Goal: Task Accomplishment & Management: Use online tool/utility

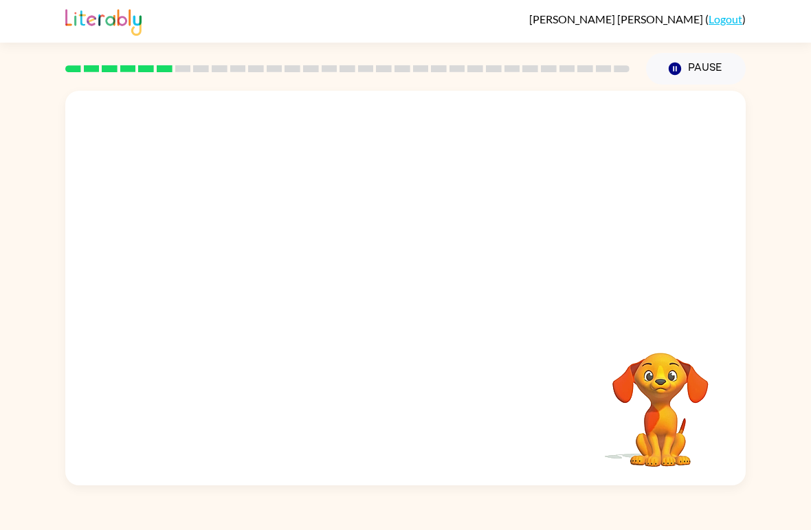
click at [555, 164] on video "Your browser must support playing .mp4 files to use Literably. Please try using…" at bounding box center [405, 207] width 681 height 233
click at [555, 163] on video "Your browser must support playing .mp4 files to use Literably. Please try using…" at bounding box center [405, 207] width 681 height 233
click at [249, 268] on video "Your browser must support playing .mp4 files to use Literably. Please try using…" at bounding box center [405, 207] width 681 height 233
click at [249, 267] on video "Your browser must support playing .mp4 files to use Literably. Please try using…" at bounding box center [405, 207] width 681 height 233
click at [263, 256] on video "Your browser must support playing .mp4 files to use Literably. Please try using…" at bounding box center [405, 207] width 681 height 233
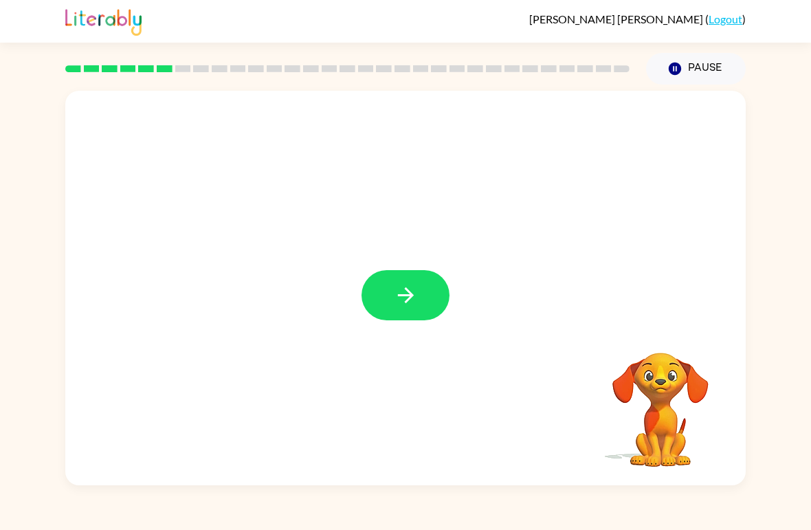
click at [444, 300] on button "button" at bounding box center [406, 295] width 88 height 50
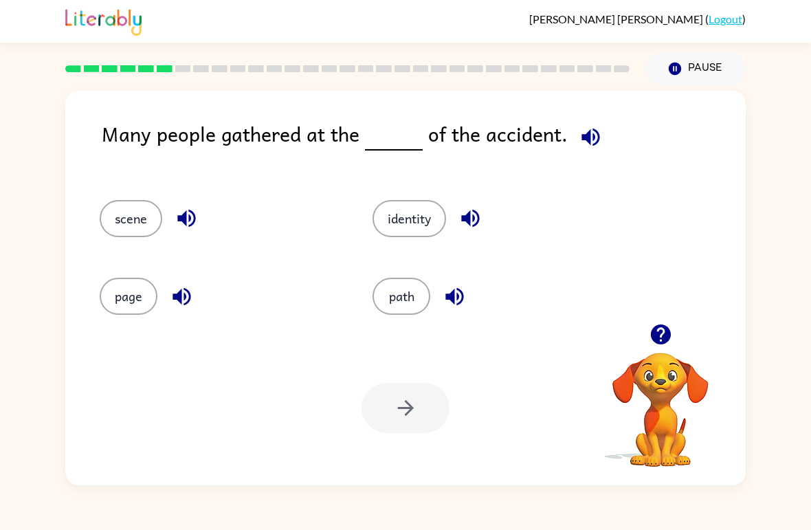
click at [421, 206] on button "identity" at bounding box center [410, 218] width 74 height 37
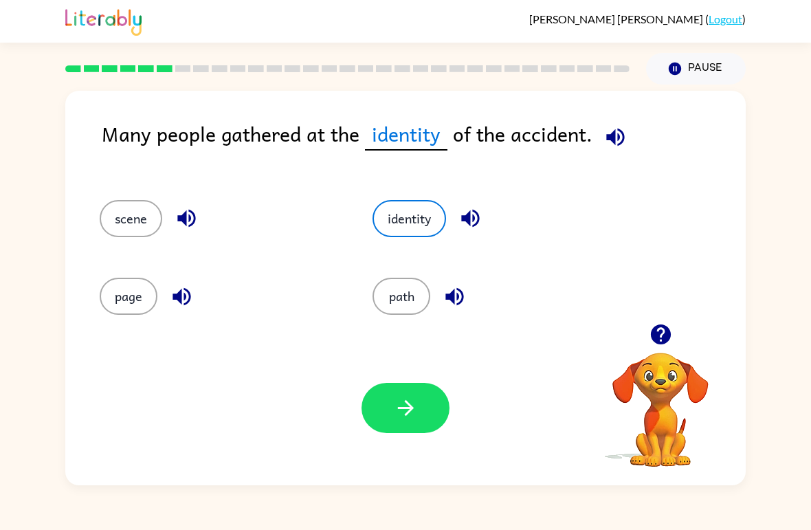
click at [118, 220] on button "scene" at bounding box center [131, 218] width 63 height 37
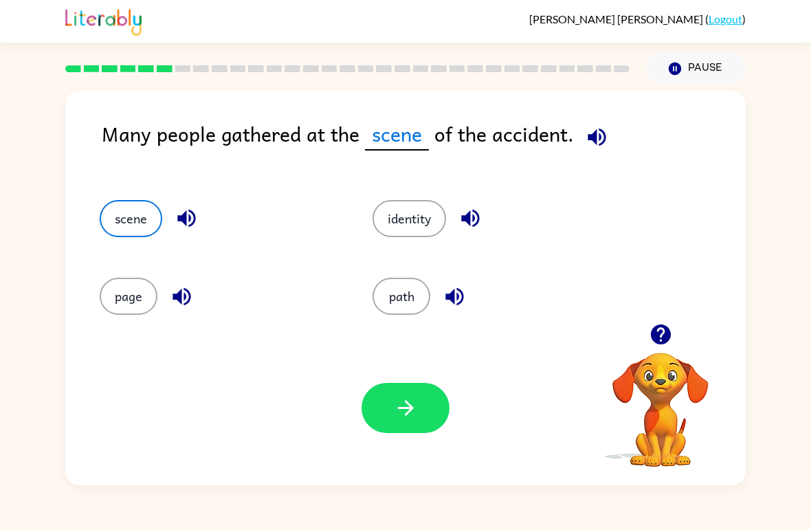
click at [118, 220] on button "scene" at bounding box center [131, 218] width 63 height 37
click at [402, 402] on icon "button" at bounding box center [406, 408] width 24 height 24
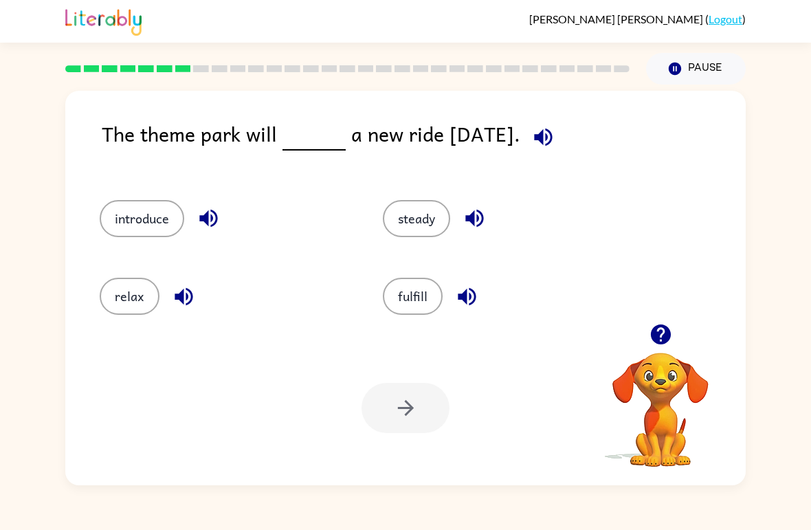
click at [174, 212] on button "introduce" at bounding box center [142, 218] width 85 height 37
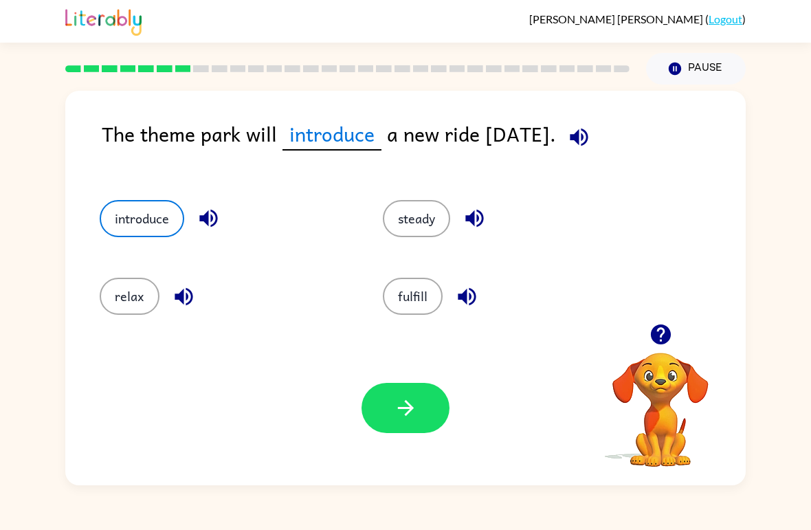
click at [399, 428] on button "button" at bounding box center [406, 408] width 88 height 50
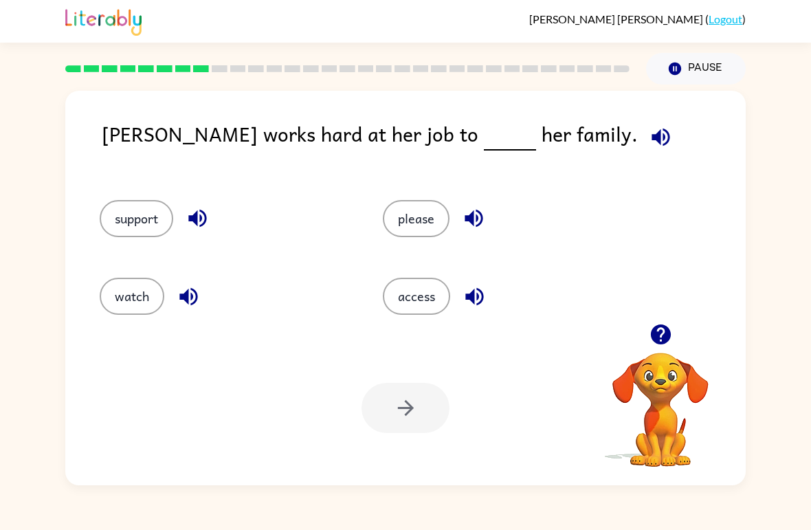
click at [140, 253] on div "watch" at bounding box center [215, 291] width 283 height 78
click at [126, 203] on button "support" at bounding box center [137, 218] width 74 height 37
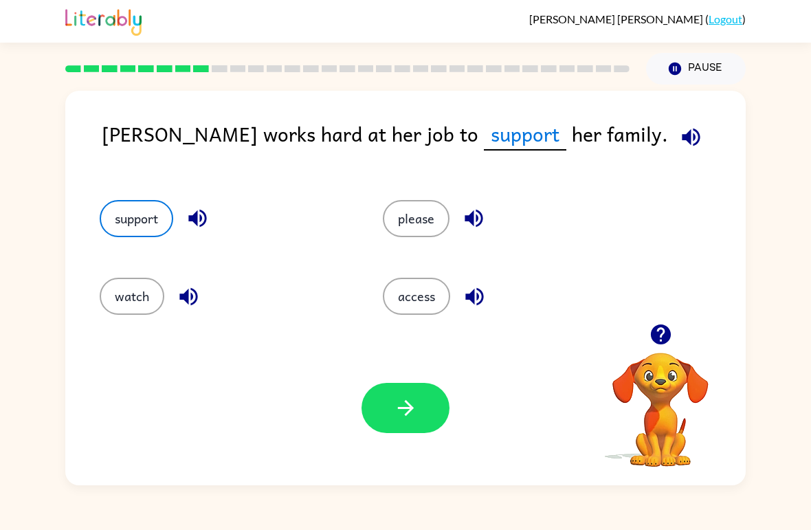
click at [126, 203] on button "support" at bounding box center [137, 218] width 74 height 37
click at [382, 399] on button "button" at bounding box center [406, 408] width 88 height 50
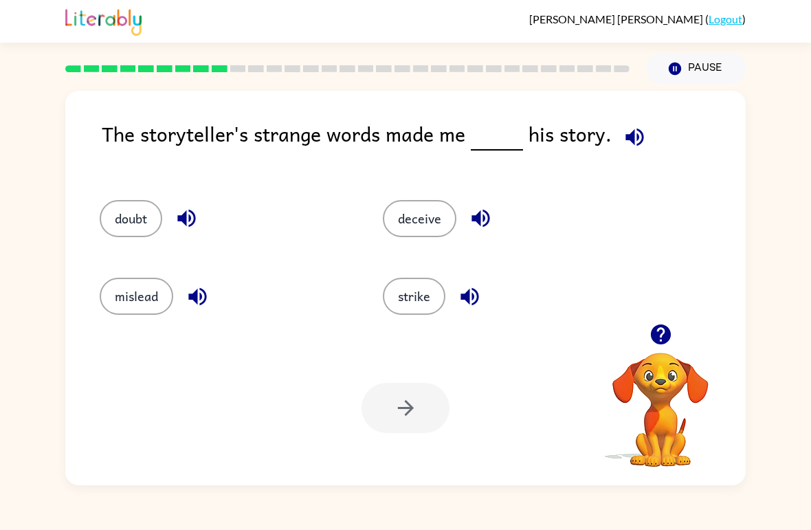
click at [415, 219] on button "deceive" at bounding box center [420, 218] width 74 height 37
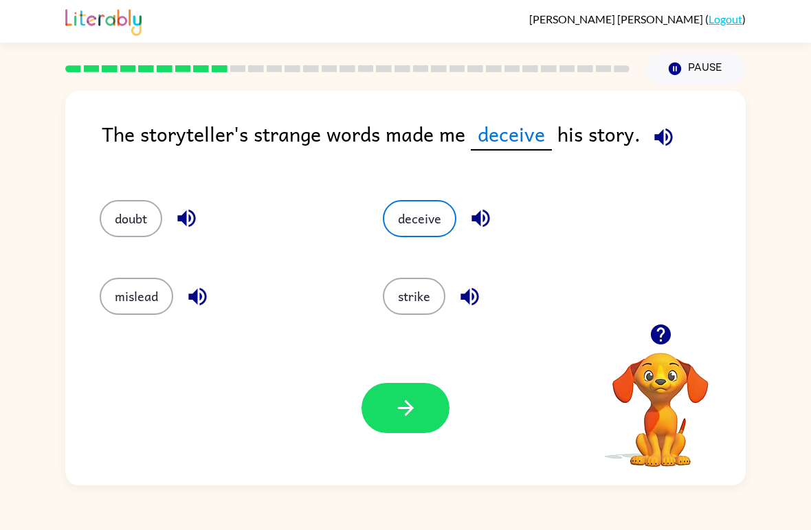
click at [399, 427] on button "button" at bounding box center [406, 408] width 88 height 50
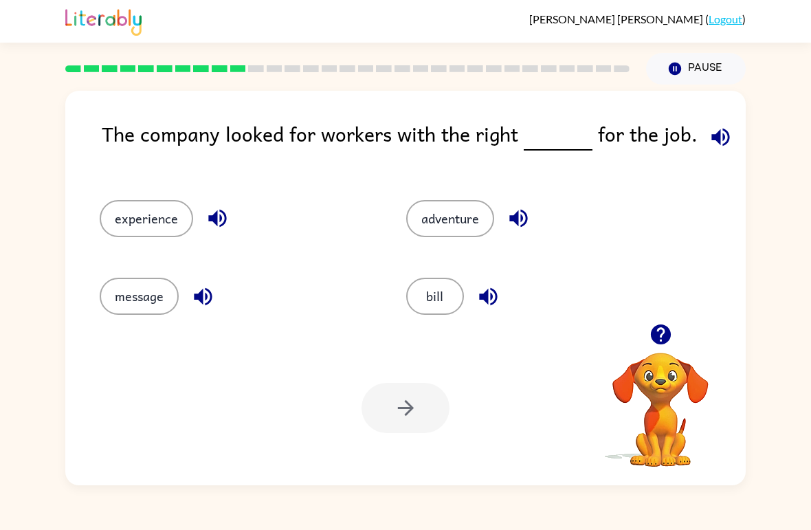
click at [124, 206] on button "experience" at bounding box center [146, 218] width 93 height 37
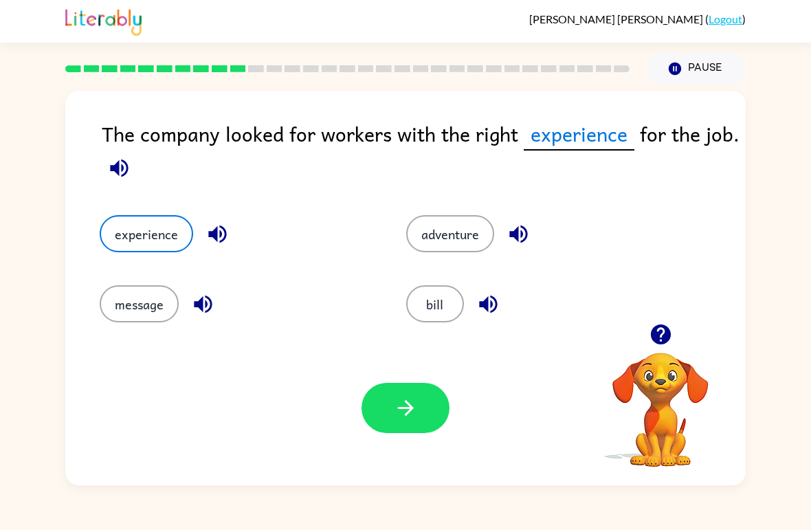
click at [430, 456] on div "Your browser must support playing .mp4 files to use Literably. Please try using…" at bounding box center [405, 408] width 681 height 155
click at [407, 432] on button "button" at bounding box center [406, 408] width 88 height 50
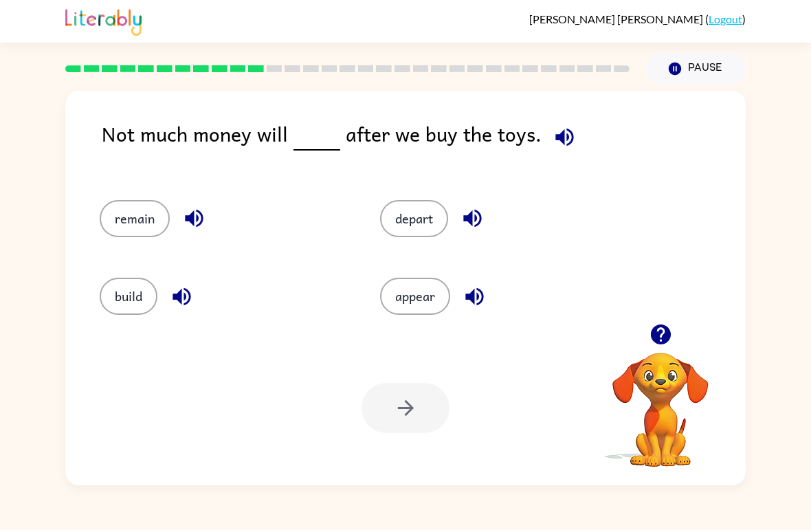
click at [436, 299] on button "appear" at bounding box center [415, 296] width 70 height 37
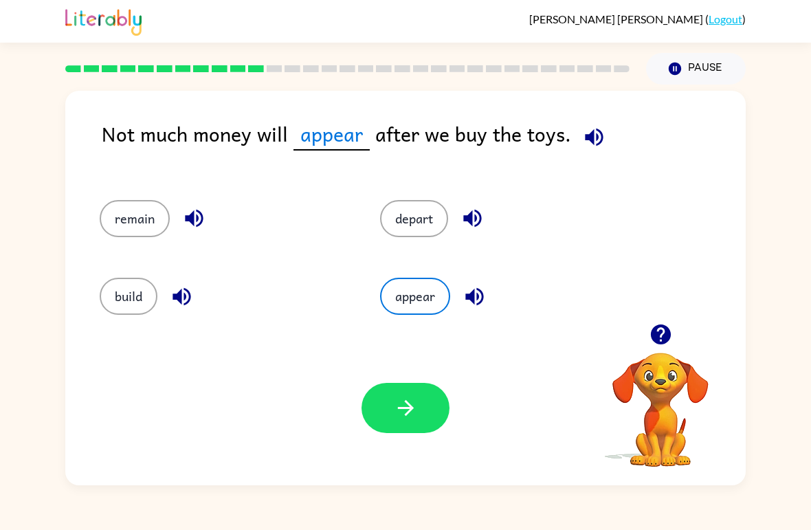
click at [415, 401] on icon "button" at bounding box center [406, 408] width 24 height 24
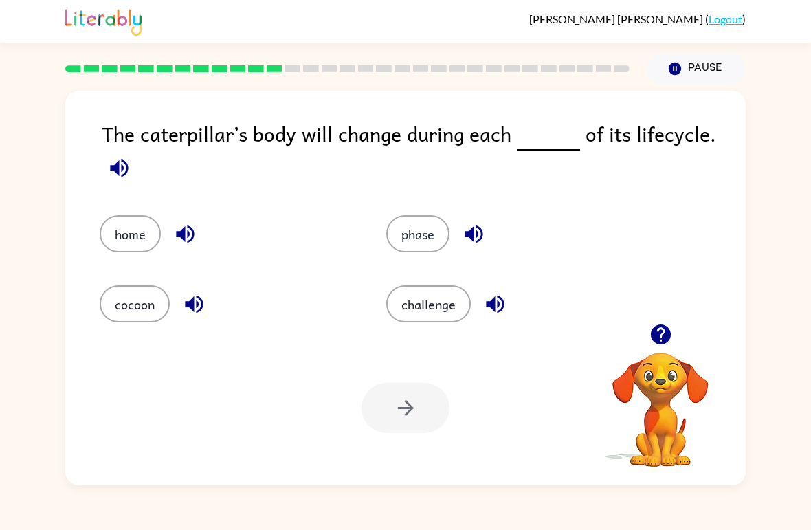
click at [430, 232] on button "phase" at bounding box center [417, 233] width 63 height 37
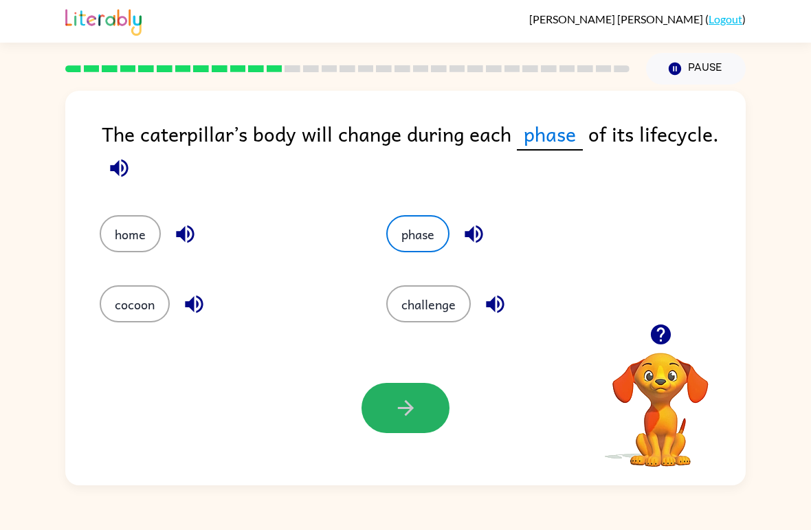
click at [424, 432] on button "button" at bounding box center [406, 408] width 88 height 50
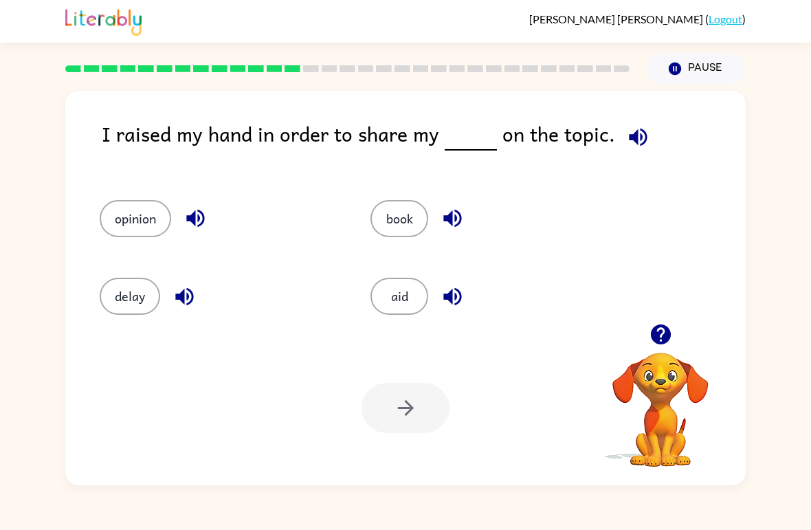
click at [134, 215] on button "opinion" at bounding box center [135, 218] width 71 height 37
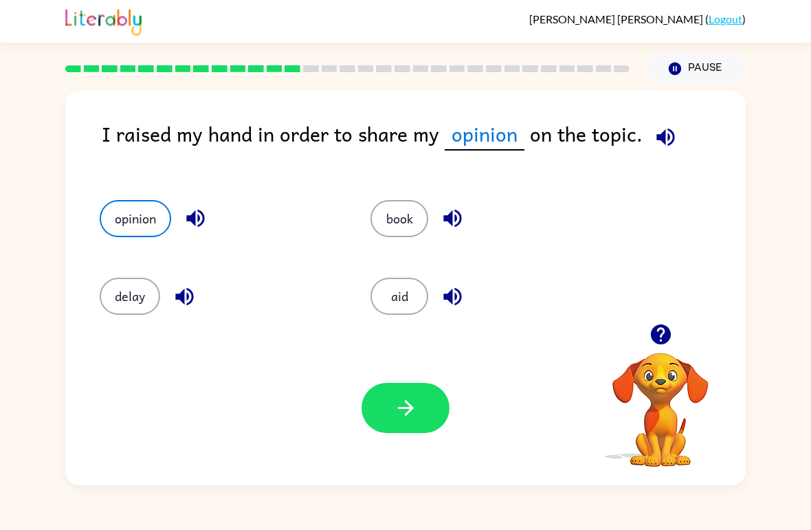
click at [376, 405] on button "button" at bounding box center [406, 408] width 88 height 50
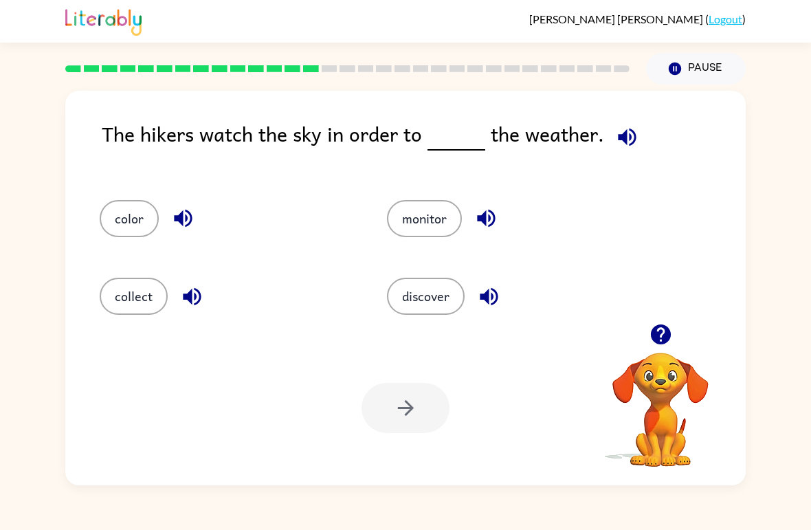
click at [432, 203] on button "monitor" at bounding box center [424, 218] width 75 height 37
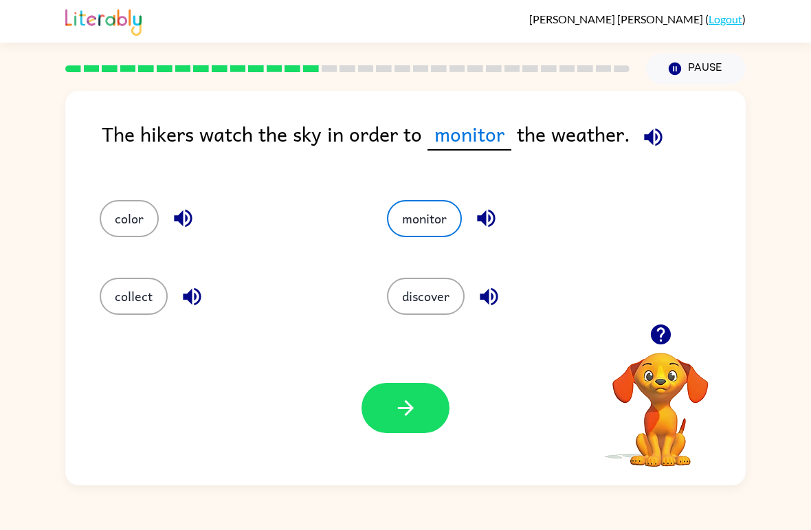
click at [390, 417] on button "button" at bounding box center [406, 408] width 88 height 50
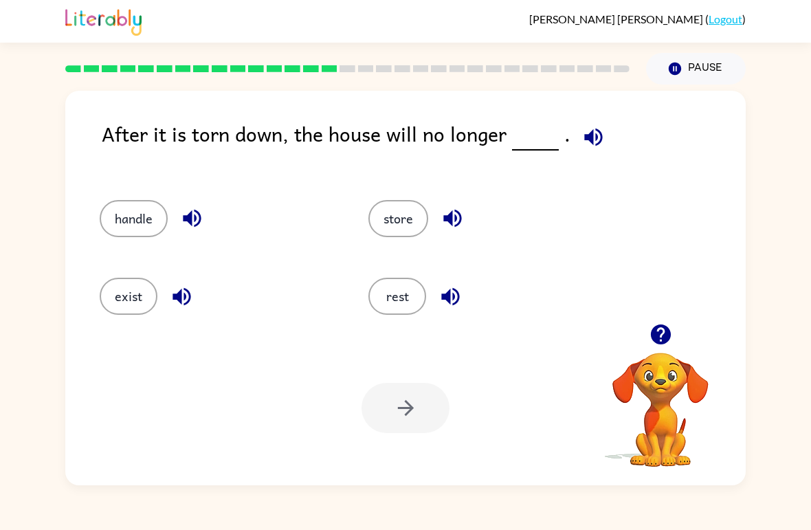
click at [682, 67] on icon "Pause" at bounding box center [675, 68] width 15 height 15
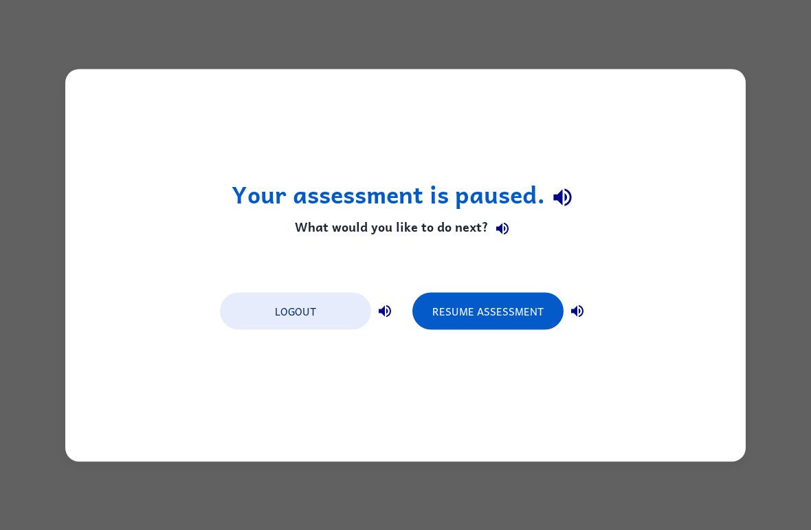
click at [530, 311] on button "Resume Assessment" at bounding box center [487, 310] width 151 height 37
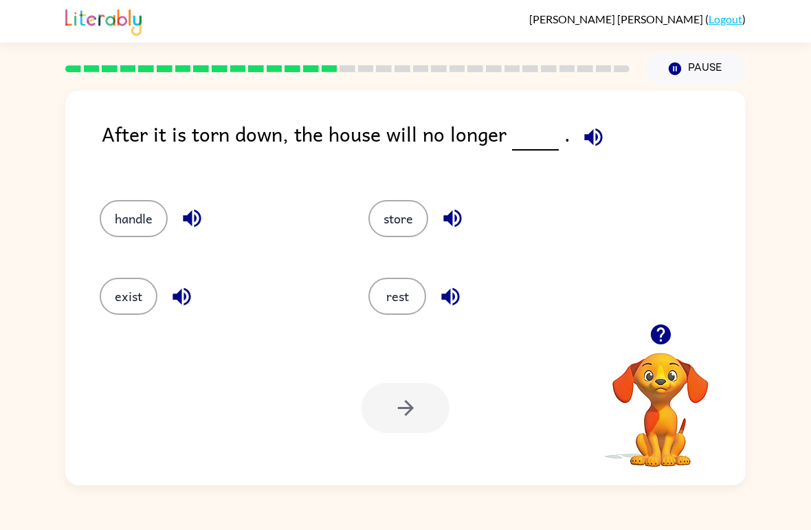
click at [113, 298] on button "exist" at bounding box center [129, 296] width 58 height 37
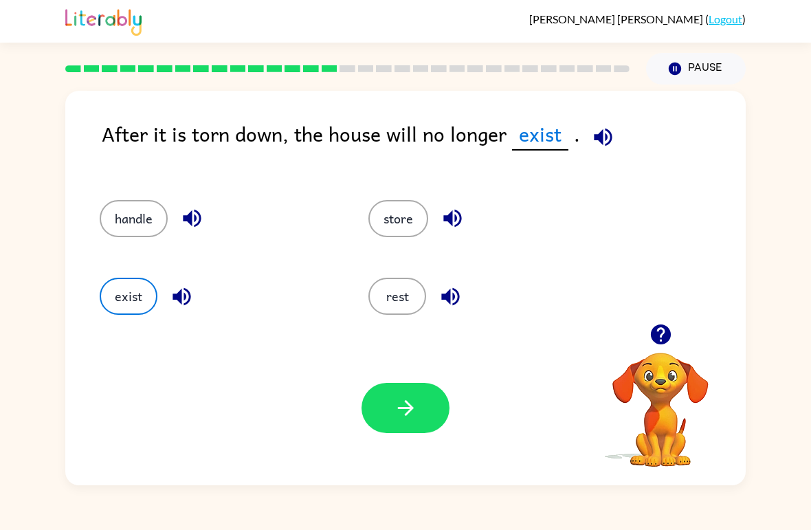
click at [379, 420] on button "button" at bounding box center [406, 408] width 88 height 50
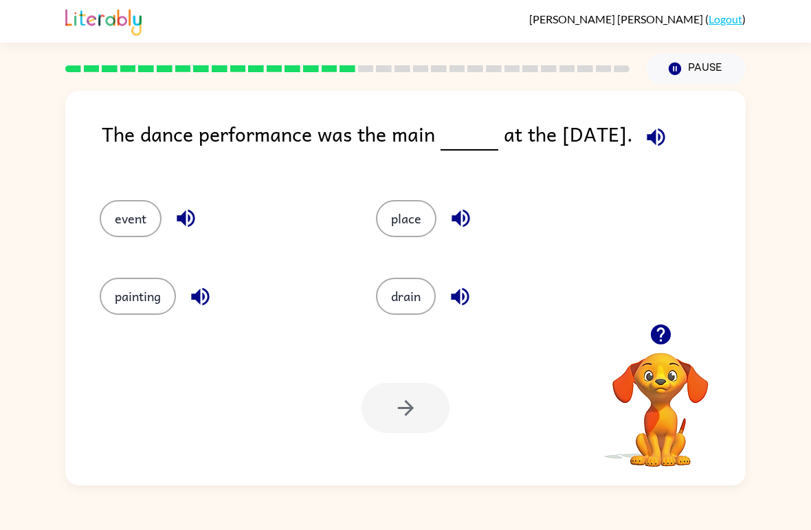
click at [119, 230] on button "event" at bounding box center [131, 218] width 62 height 37
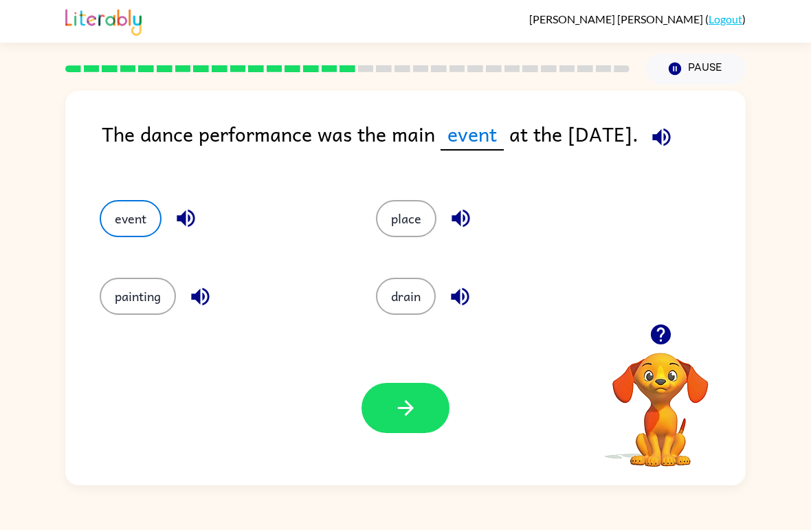
click at [403, 445] on div "Your browser must support playing .mp4 files to use Literably. Please try using…" at bounding box center [405, 408] width 681 height 155
click at [387, 407] on button "button" at bounding box center [406, 408] width 88 height 50
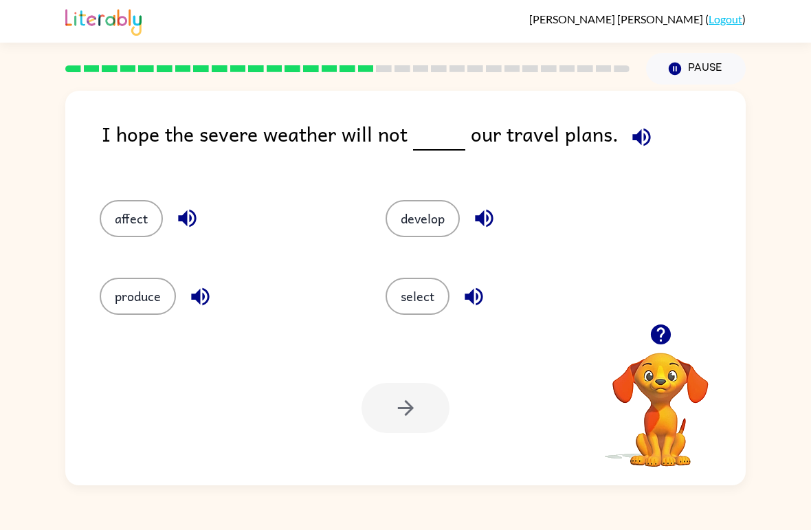
click at [156, 285] on button "produce" at bounding box center [138, 296] width 76 height 37
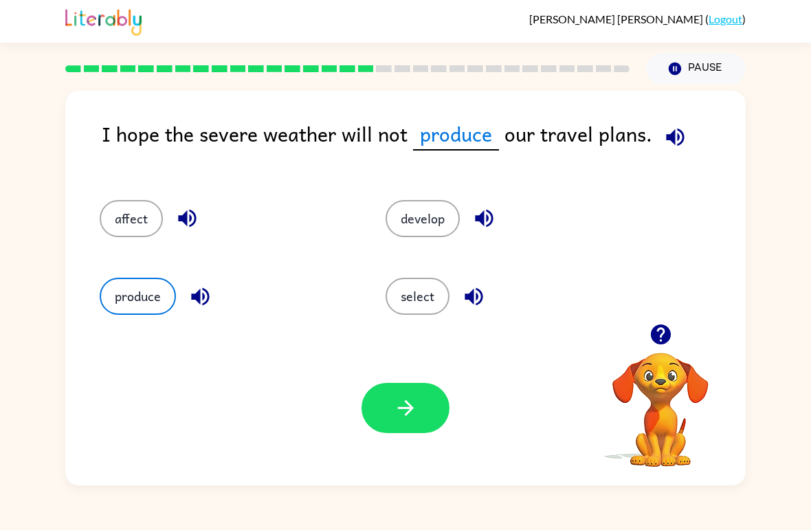
click at [137, 221] on button "affect" at bounding box center [131, 218] width 63 height 37
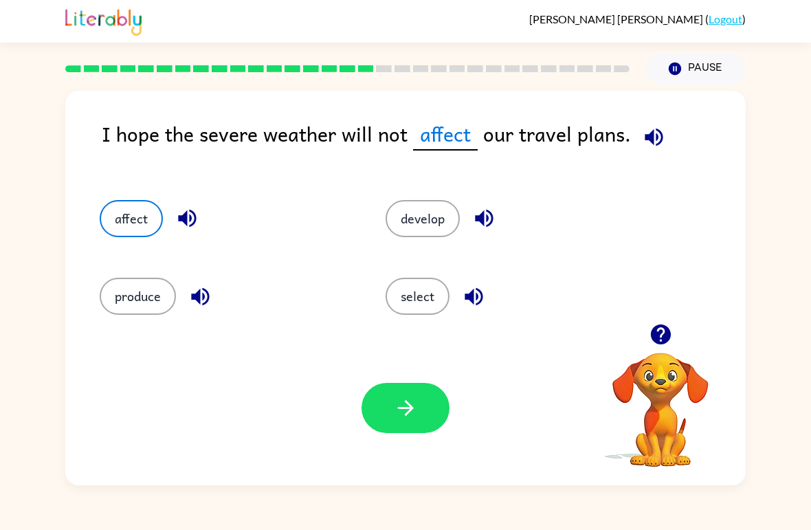
click at [396, 404] on icon "button" at bounding box center [406, 408] width 24 height 24
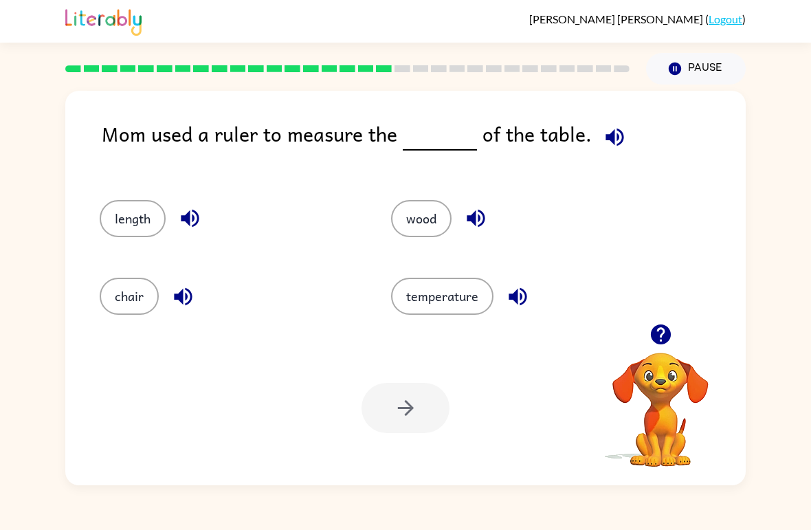
click at [128, 229] on button "length" at bounding box center [133, 218] width 66 height 37
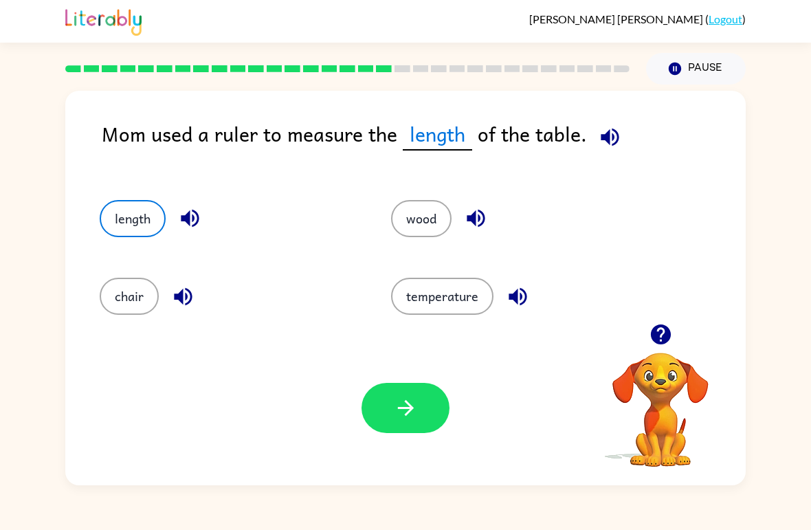
click at [426, 406] on button "button" at bounding box center [406, 408] width 88 height 50
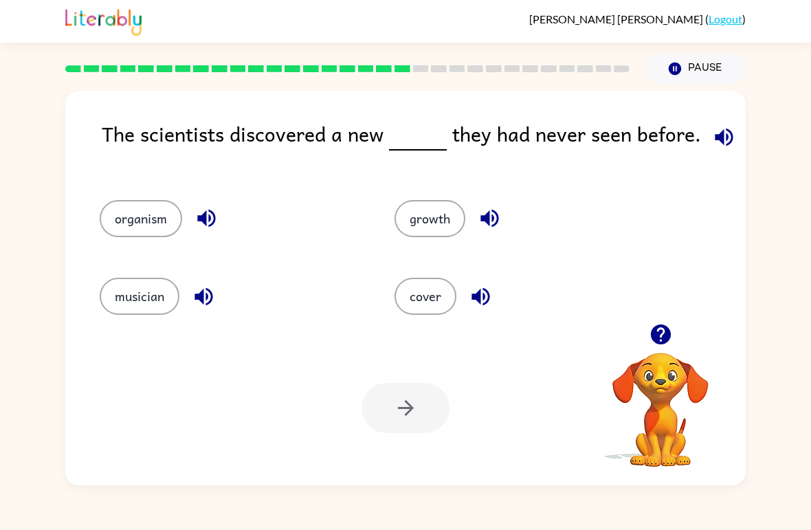
click at [439, 214] on button "growth" at bounding box center [430, 218] width 71 height 37
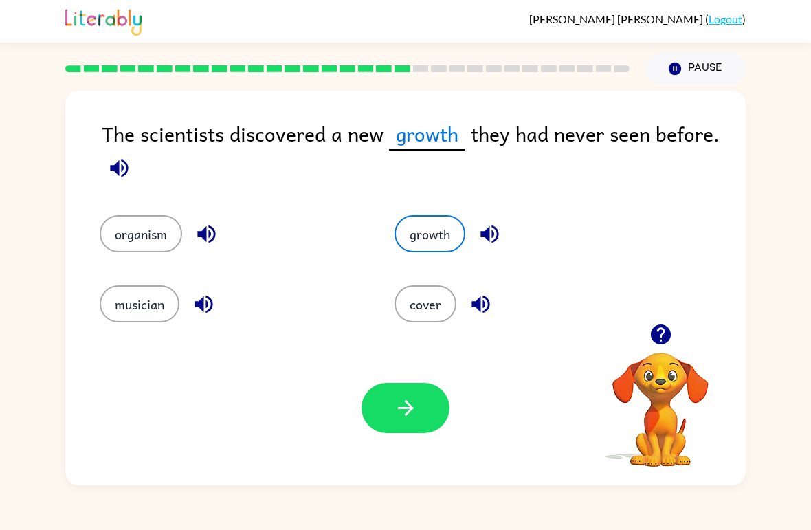
click at [409, 408] on icon "button" at bounding box center [405, 408] width 16 height 16
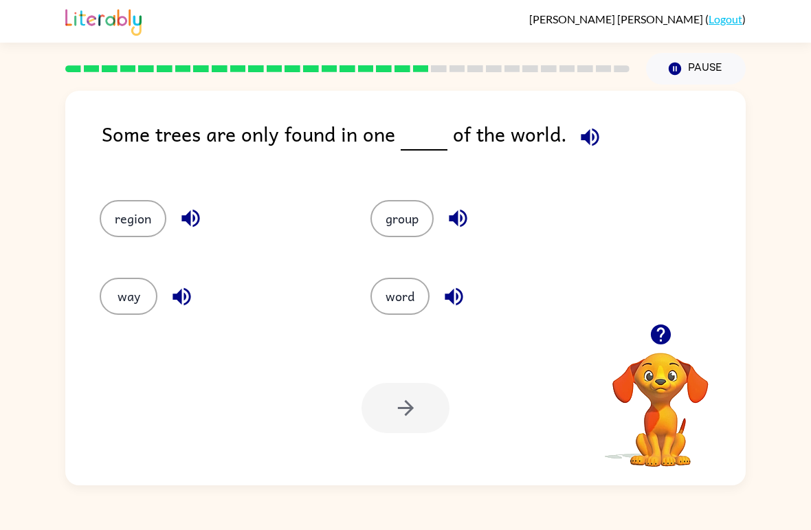
click at [142, 219] on button "region" at bounding box center [133, 218] width 67 height 37
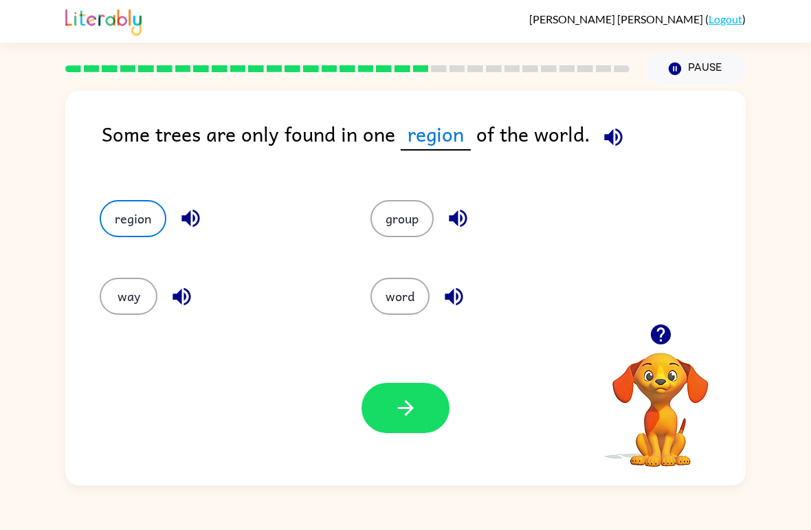
click at [417, 409] on icon "button" at bounding box center [406, 408] width 24 height 24
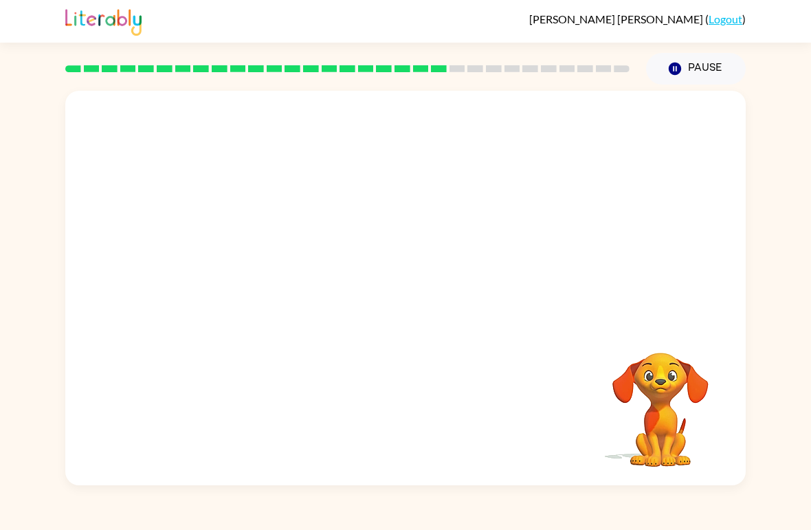
click at [285, 283] on video "Your browser must support playing .mp4 files to use Literably. Please try using…" at bounding box center [405, 207] width 681 height 233
click at [287, 273] on video "Your browser must support playing .mp4 files to use Literably. Please try using…" at bounding box center [405, 207] width 681 height 233
click at [287, 277] on video "Your browser must support playing .mp4 files to use Literably. Please try using…" at bounding box center [405, 207] width 681 height 233
click at [296, 278] on video "Your browser must support playing .mp4 files to use Literably. Please try using…" at bounding box center [405, 207] width 681 height 233
click at [415, 297] on icon "button" at bounding box center [406, 295] width 24 height 24
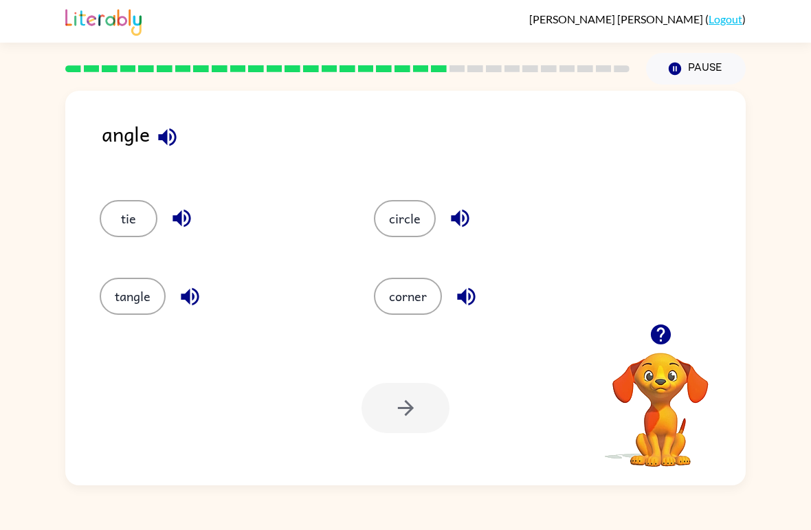
click at [416, 216] on button "circle" at bounding box center [405, 218] width 62 height 37
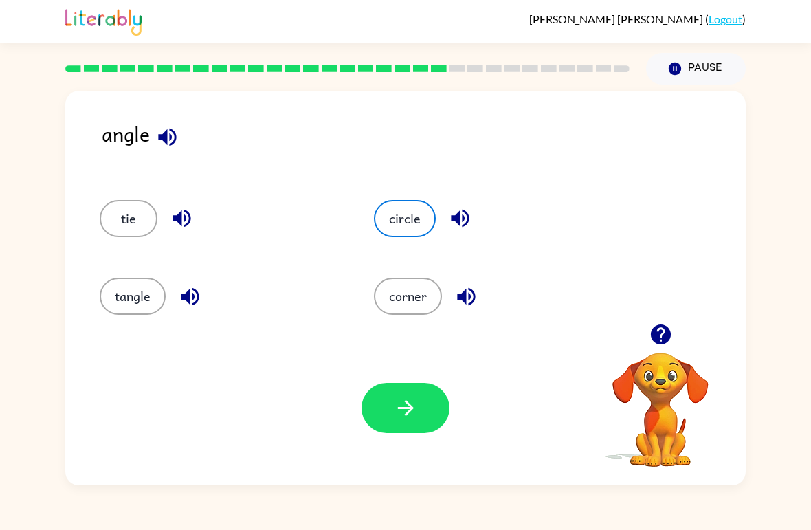
click at [396, 296] on button "corner" at bounding box center [408, 296] width 68 height 37
click at [395, 399] on icon "button" at bounding box center [406, 408] width 24 height 24
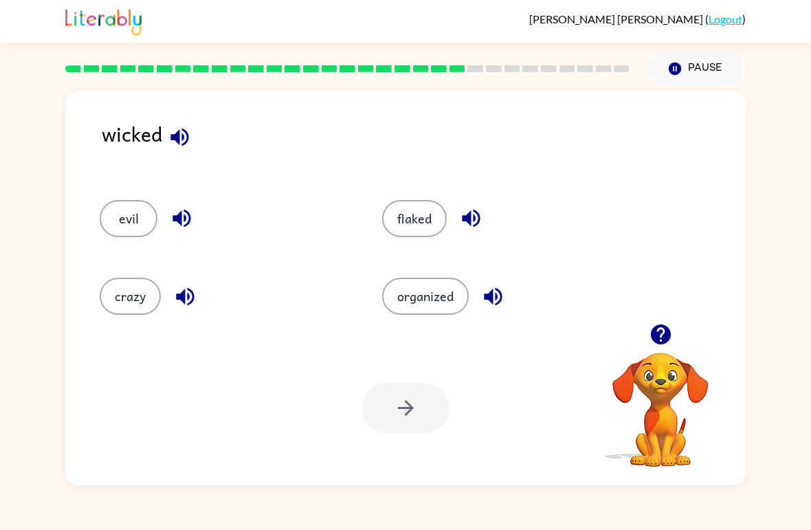
click at [169, 132] on icon "button" at bounding box center [180, 137] width 24 height 24
click at [437, 297] on button "organized" at bounding box center [425, 296] width 87 height 37
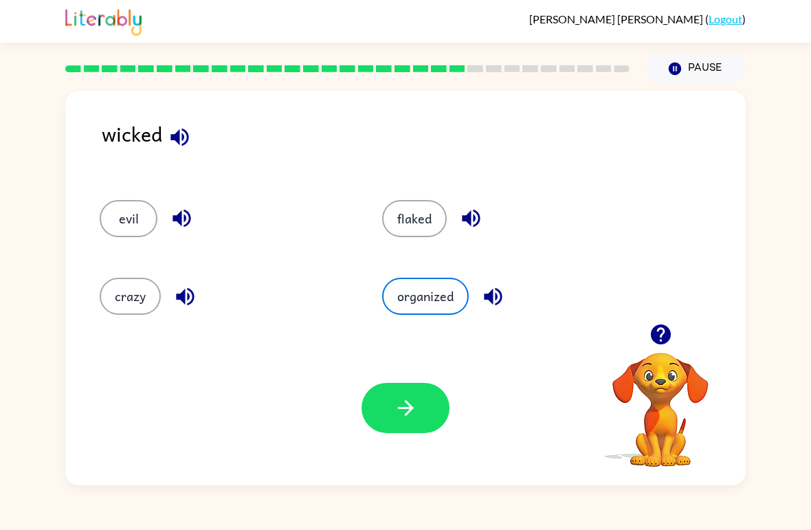
click at [409, 397] on icon "button" at bounding box center [406, 408] width 24 height 24
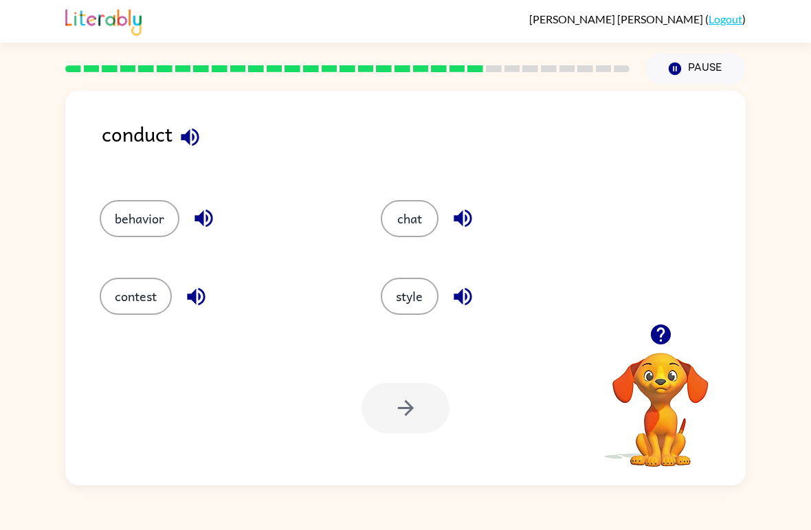
click at [186, 141] on icon "button" at bounding box center [190, 137] width 18 height 18
click at [115, 223] on button "behavior" at bounding box center [140, 218] width 80 height 37
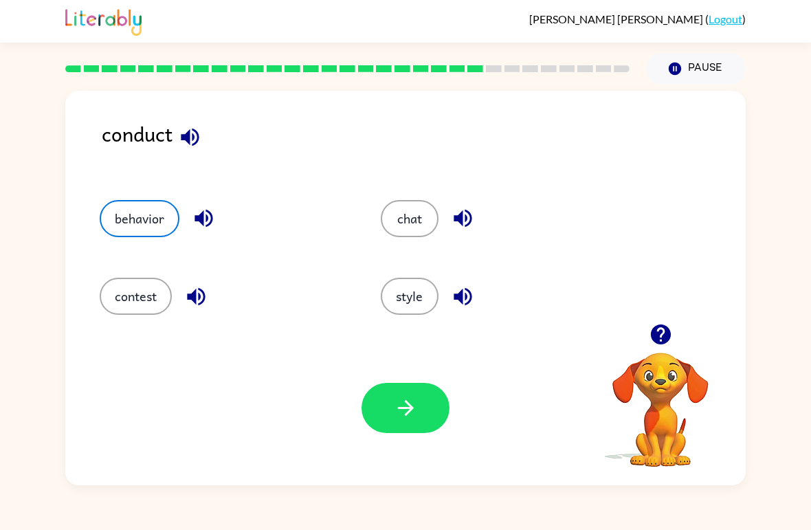
click at [408, 404] on icon "button" at bounding box center [405, 408] width 16 height 16
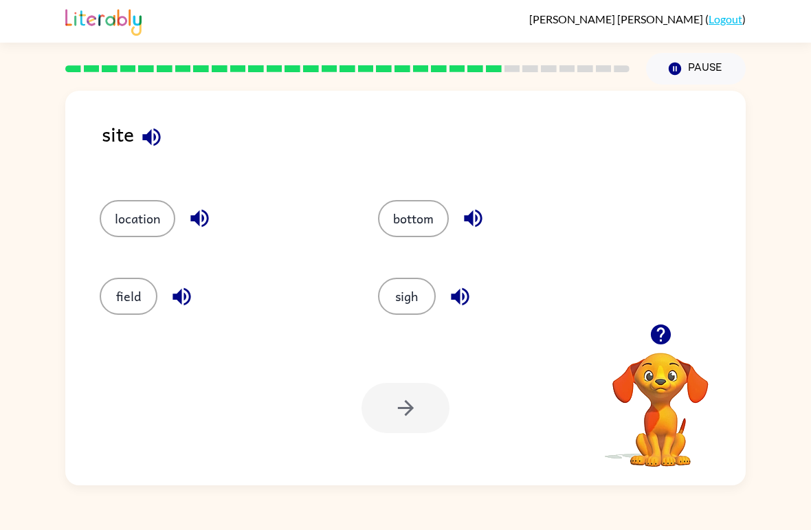
click at [403, 302] on button "sigh" at bounding box center [407, 296] width 58 height 37
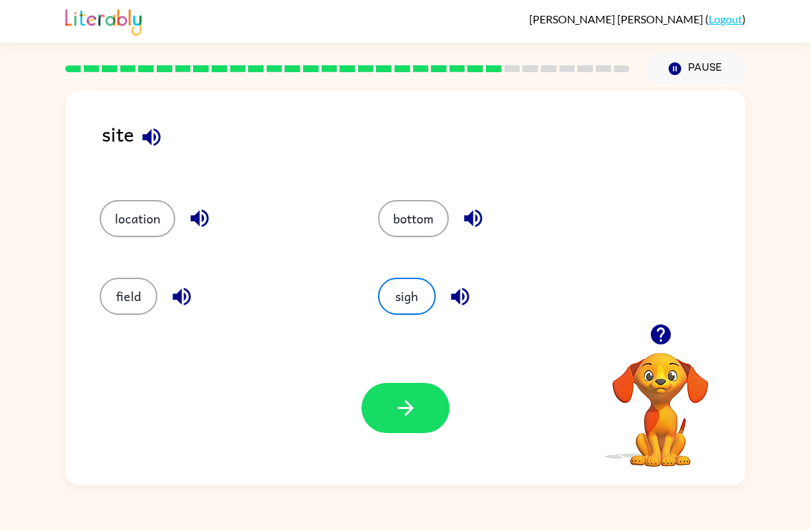
click at [428, 417] on button "button" at bounding box center [406, 408] width 88 height 50
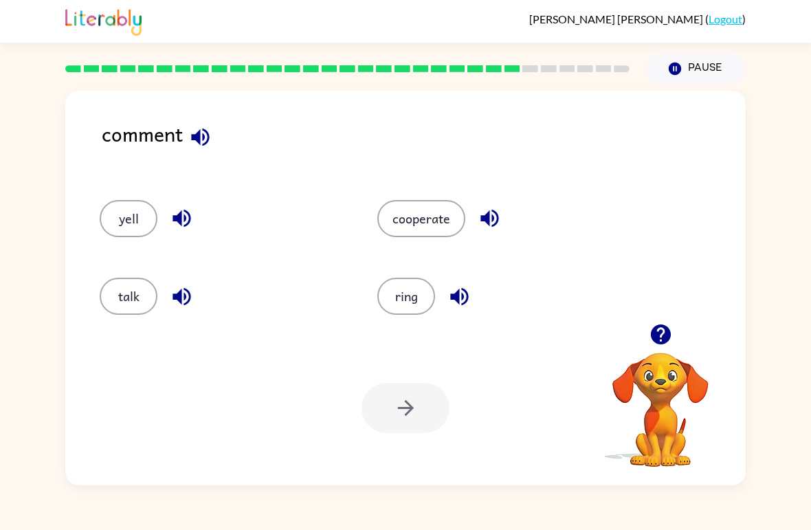
click at [133, 299] on button "talk" at bounding box center [129, 296] width 58 height 37
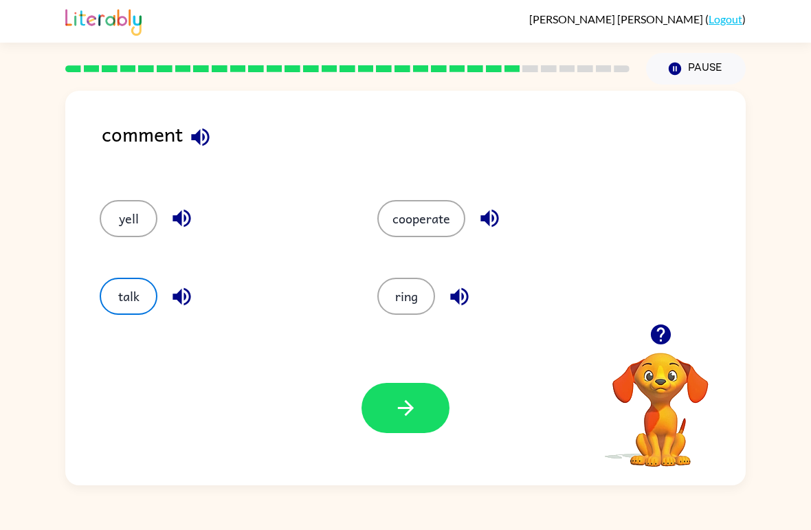
click at [407, 399] on icon "button" at bounding box center [406, 408] width 24 height 24
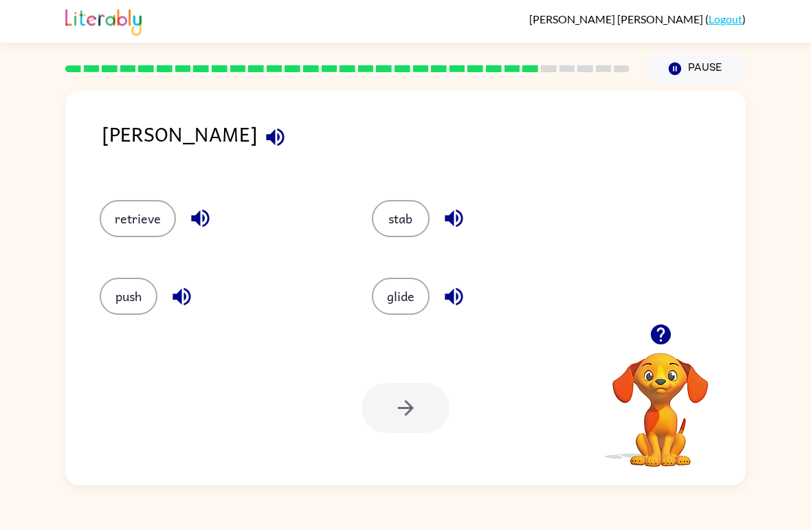
click at [258, 151] on button "button" at bounding box center [275, 137] width 35 height 35
click at [266, 144] on icon "button" at bounding box center [275, 137] width 18 height 18
click at [258, 144] on button "button" at bounding box center [275, 137] width 35 height 35
click at [263, 141] on icon "button" at bounding box center [275, 137] width 24 height 24
click at [263, 131] on icon "button" at bounding box center [275, 137] width 24 height 24
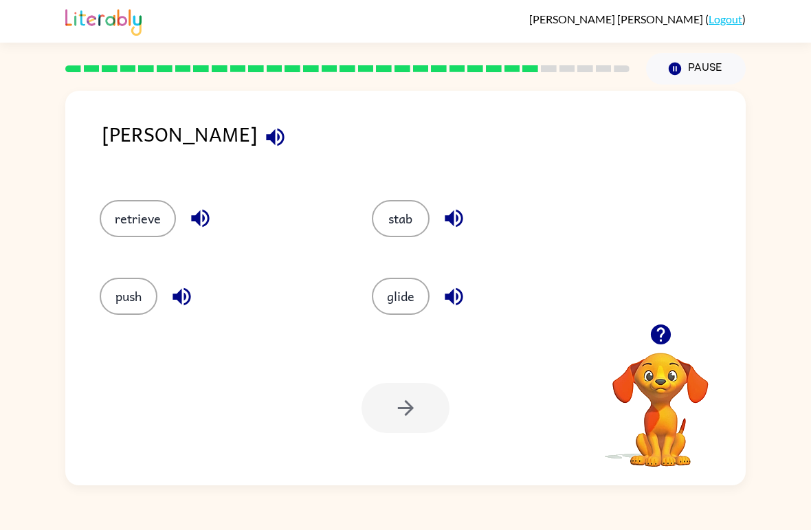
click at [266, 140] on icon "button" at bounding box center [275, 137] width 18 height 18
click at [258, 143] on button "button" at bounding box center [275, 137] width 35 height 35
click at [184, 300] on icon "button" at bounding box center [182, 296] width 18 height 18
click at [213, 221] on button "button" at bounding box center [200, 218] width 35 height 35
click at [452, 220] on icon "button" at bounding box center [454, 219] width 18 height 18
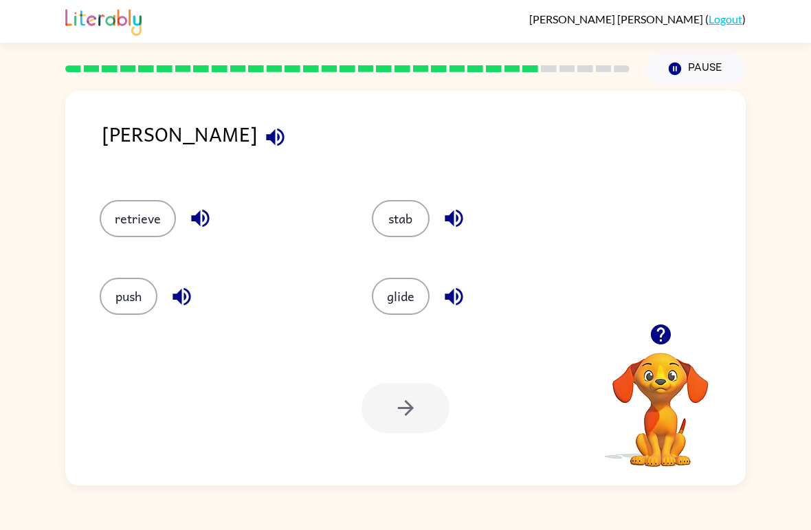
click at [453, 293] on icon "button" at bounding box center [454, 296] width 18 height 18
click at [145, 197] on div "retrieve" at bounding box center [210, 213] width 272 height 78
click at [141, 229] on button "retrieve" at bounding box center [138, 218] width 76 height 37
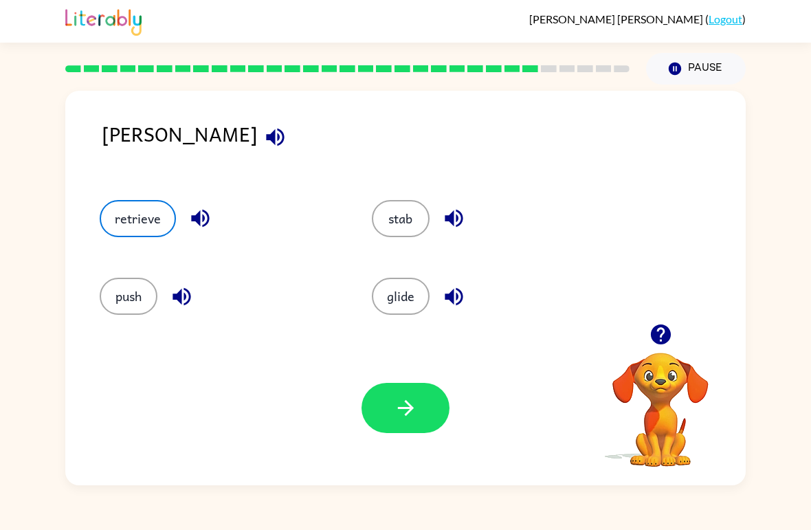
click at [140, 315] on button "push" at bounding box center [129, 296] width 58 height 37
click at [132, 225] on button "retrieve" at bounding box center [138, 218] width 76 height 37
click at [128, 214] on button "retrieve" at bounding box center [138, 218] width 76 height 37
click at [401, 406] on icon "button" at bounding box center [406, 408] width 24 height 24
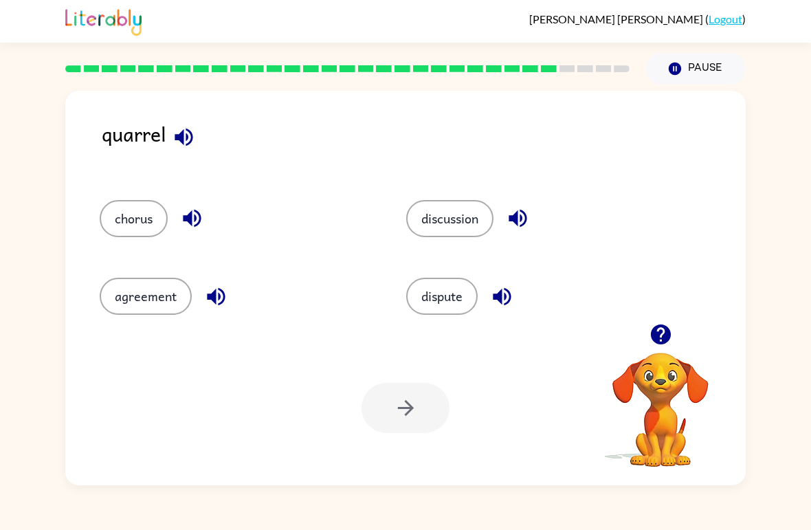
click at [201, 122] on div "quarrel" at bounding box center [424, 145] width 644 height 54
click at [192, 132] on icon "button" at bounding box center [184, 137] width 24 height 24
click at [197, 142] on button "button" at bounding box center [183, 137] width 35 height 35
click at [201, 226] on icon "button" at bounding box center [192, 218] width 24 height 24
click at [223, 282] on button "button" at bounding box center [216, 296] width 35 height 35
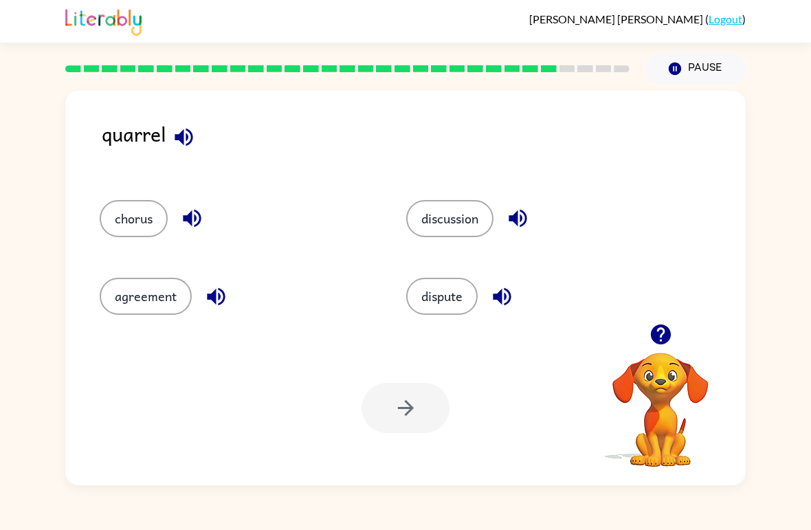
click at [505, 292] on icon "button" at bounding box center [502, 297] width 24 height 24
click at [460, 207] on button "discussion" at bounding box center [449, 218] width 87 height 37
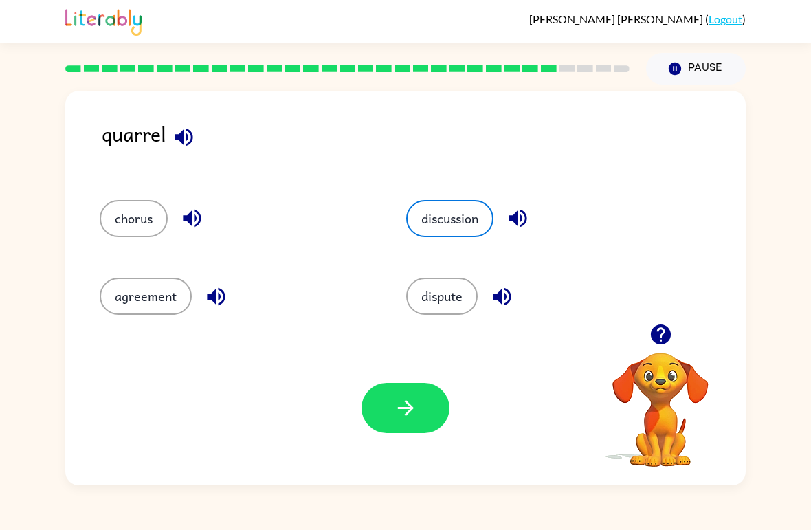
click at [553, 406] on div "Your browser must support playing .mp4 files to use Literably. Please try using…" at bounding box center [405, 408] width 681 height 155
click at [469, 292] on button "dispute" at bounding box center [441, 296] width 71 height 37
click at [533, 353] on div "Your browser must support playing .mp4 files to use Literably. Please try using…" at bounding box center [405, 408] width 681 height 155
click at [528, 342] on div "Your browser must support playing .mp4 files to use Literably. Please try using…" at bounding box center [405, 408] width 681 height 155
click at [483, 206] on button "discussion" at bounding box center [449, 218] width 87 height 37
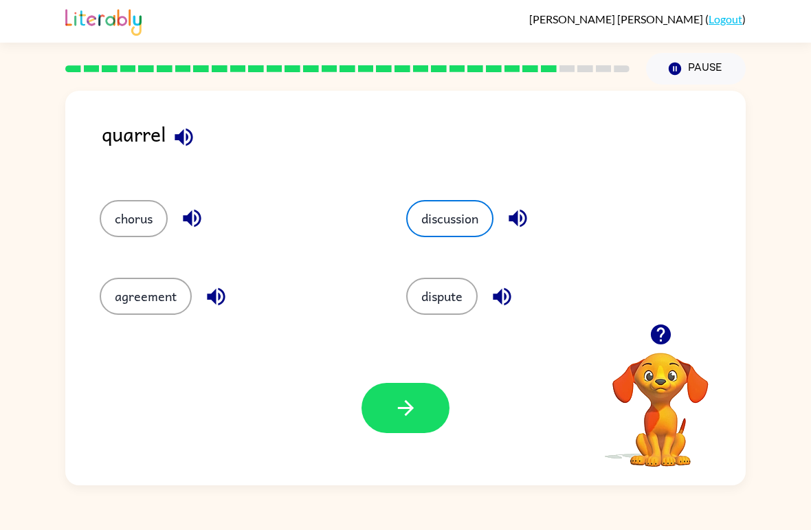
click at [483, 205] on button "discussion" at bounding box center [449, 218] width 87 height 37
click at [131, 213] on button "chorus" at bounding box center [134, 218] width 68 height 37
click at [484, 208] on button "discussion" at bounding box center [449, 218] width 87 height 37
click at [124, 208] on button "chorus" at bounding box center [134, 218] width 68 height 37
click at [485, 212] on button "discussion" at bounding box center [449, 218] width 87 height 37
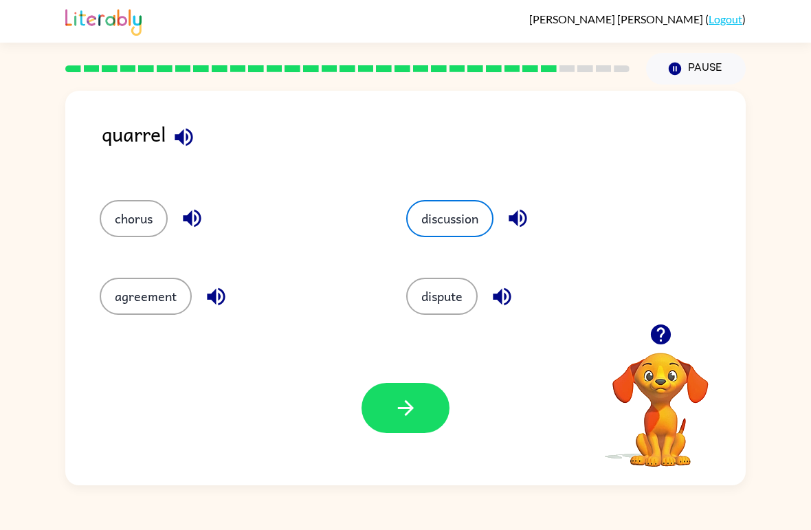
click at [124, 206] on button "chorus" at bounding box center [134, 218] width 68 height 37
click at [464, 203] on button "discussion" at bounding box center [449, 218] width 87 height 37
click at [456, 299] on button "dispute" at bounding box center [441, 296] width 71 height 37
click at [412, 406] on icon "button" at bounding box center [406, 408] width 24 height 24
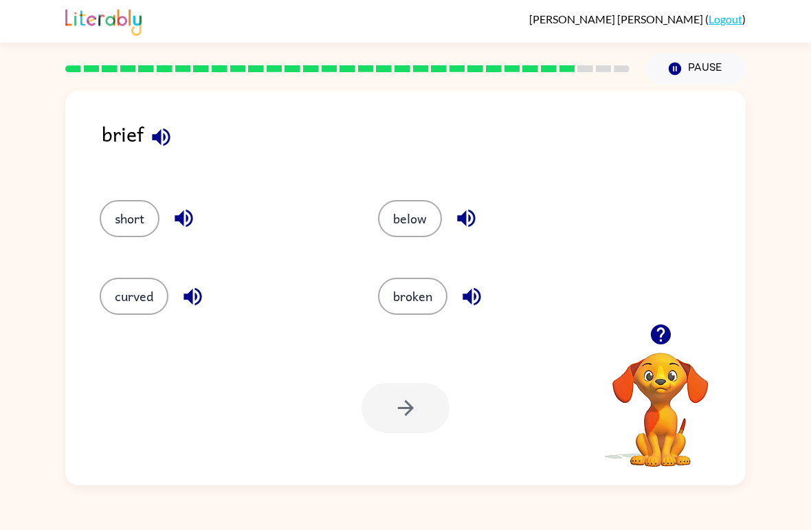
click at [162, 142] on icon "button" at bounding box center [161, 137] width 24 height 24
click at [131, 293] on button "curved" at bounding box center [134, 296] width 69 height 37
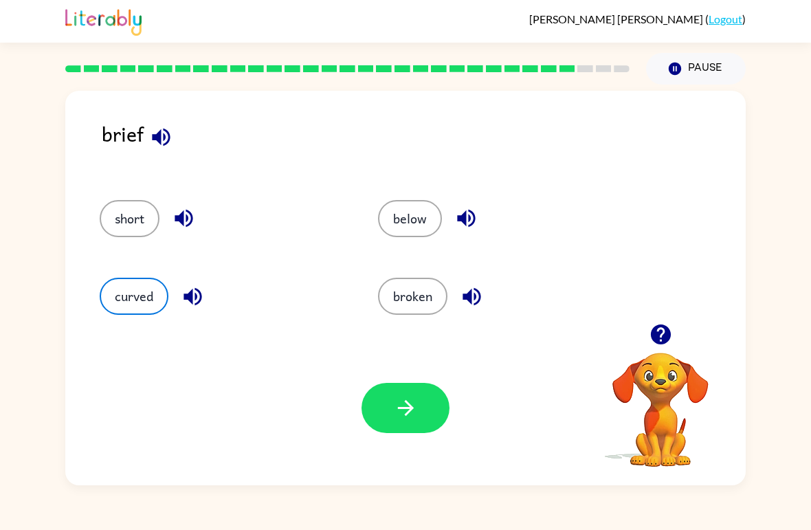
click at [395, 413] on icon "button" at bounding box center [406, 408] width 24 height 24
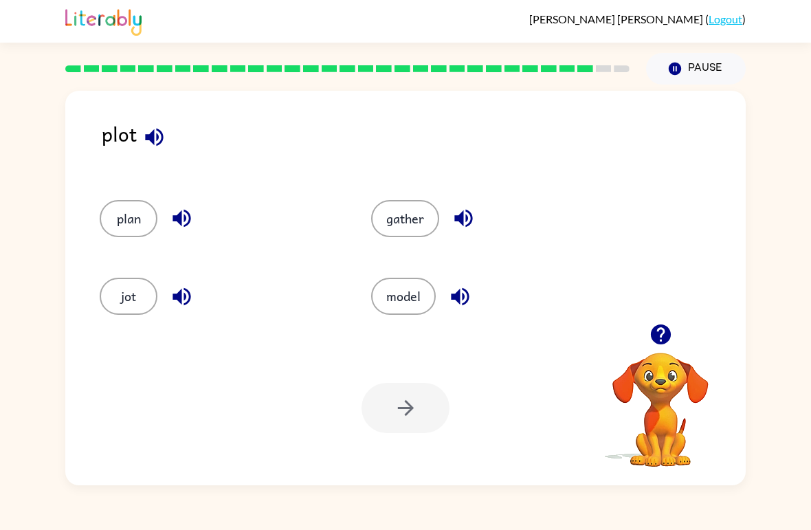
click at [118, 218] on button "plan" at bounding box center [129, 218] width 58 height 37
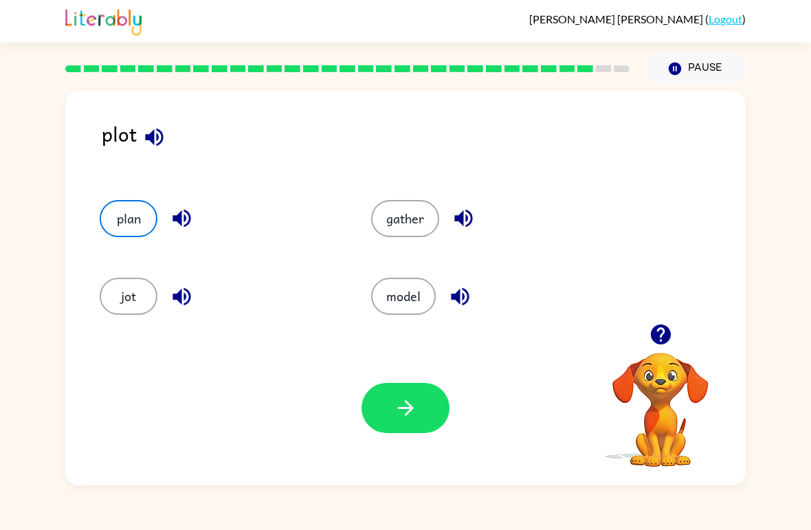
click at [430, 411] on button "button" at bounding box center [406, 408] width 88 height 50
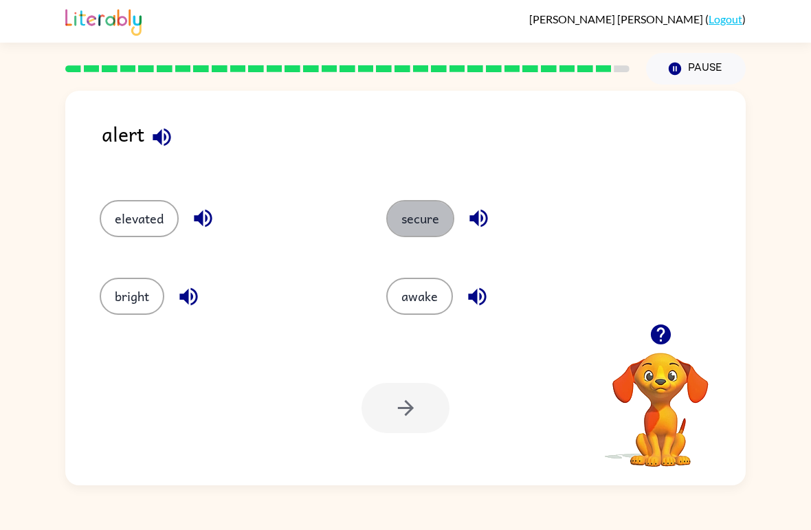
click at [428, 210] on button "secure" at bounding box center [420, 218] width 68 height 37
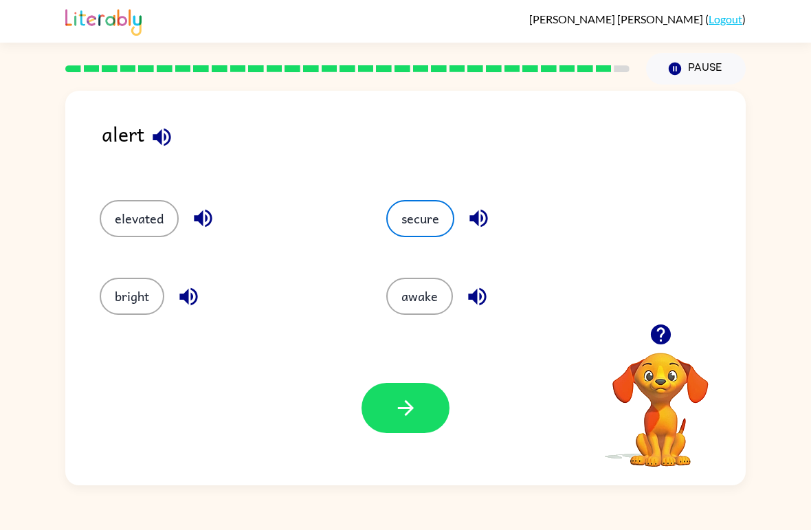
click at [576, 154] on div "alert" at bounding box center [424, 145] width 644 height 54
click at [424, 290] on button "awake" at bounding box center [419, 296] width 67 height 37
click at [437, 225] on button "secure" at bounding box center [420, 218] width 68 height 37
click at [511, 207] on div "secure" at bounding box center [513, 218] width 255 height 37
click at [429, 296] on button "awake" at bounding box center [419, 296] width 67 height 37
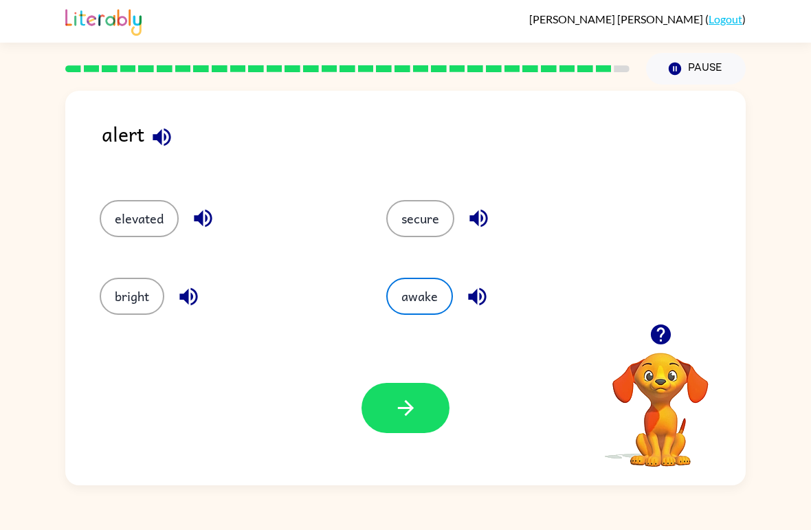
click at [427, 213] on button "secure" at bounding box center [420, 218] width 68 height 37
click at [525, 329] on div "awake" at bounding box center [503, 291] width 287 height 78
click at [402, 407] on icon "button" at bounding box center [406, 408] width 24 height 24
